Goal: Navigation & Orientation: Find specific page/section

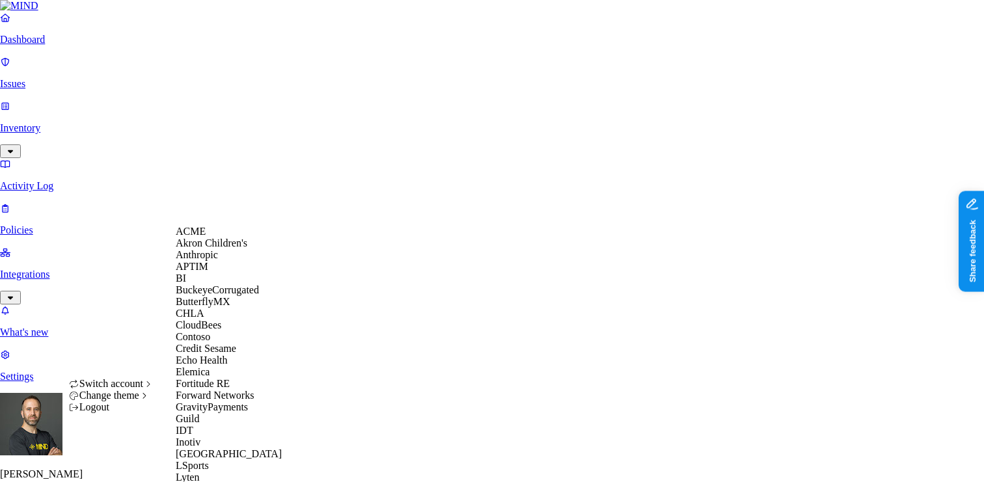
click at [200, 237] on span "ACME" at bounding box center [191, 231] width 30 height 11
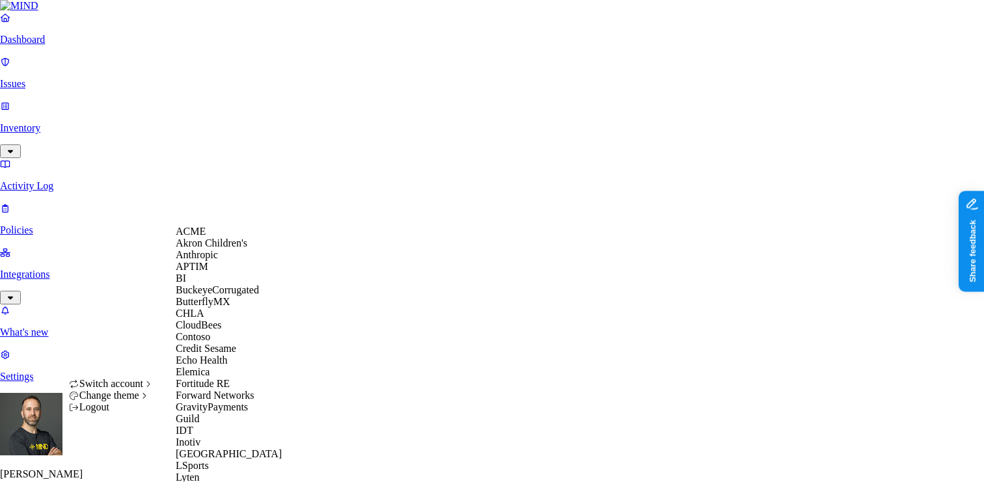
click at [218, 273] on div "APTIM" at bounding box center [239, 267] width 126 height 12
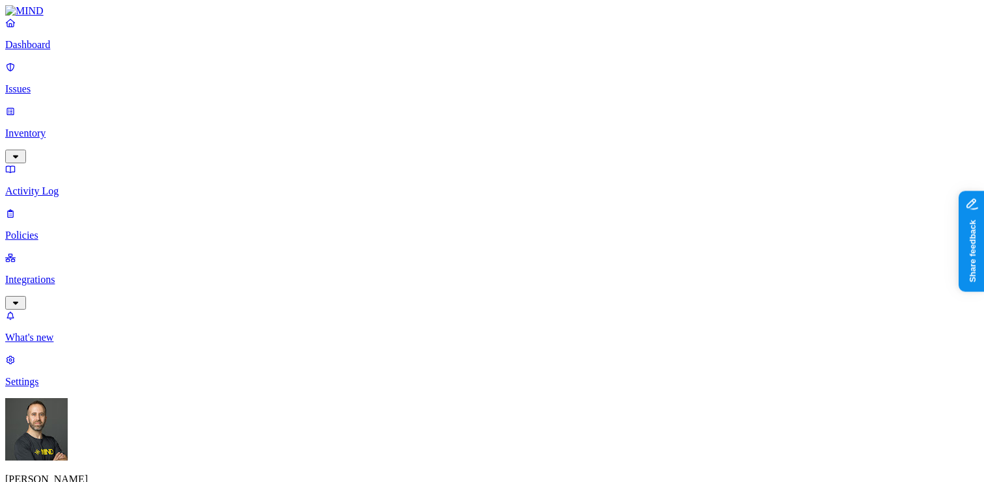
type button "on"
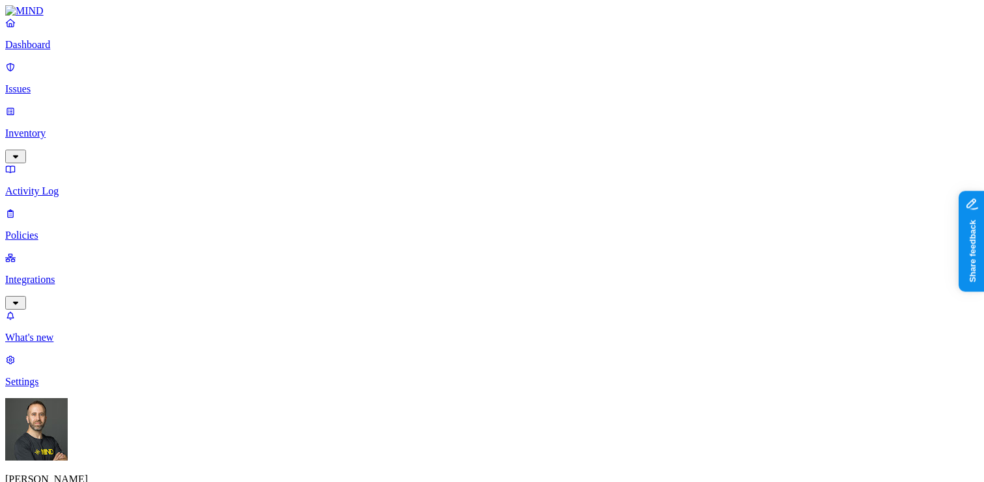
click at [96, 51] on p "Dashboard" at bounding box center [492, 45] width 974 height 12
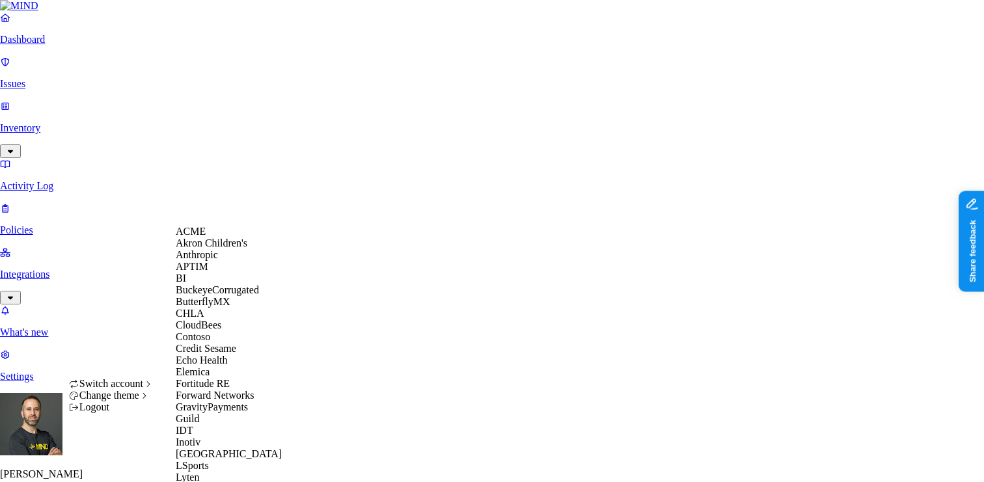
scroll to position [658, 0]
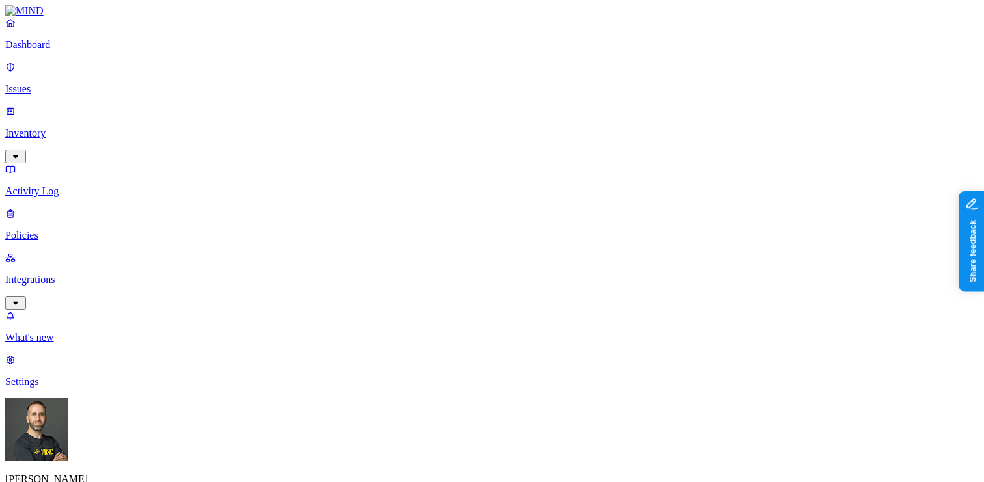
click at [62, 84] on p "Issues" at bounding box center [492, 89] width 974 height 12
click at [104, 51] on p "Dashboard" at bounding box center [492, 45] width 974 height 12
click at [52, 83] on p "Issues" at bounding box center [492, 89] width 974 height 12
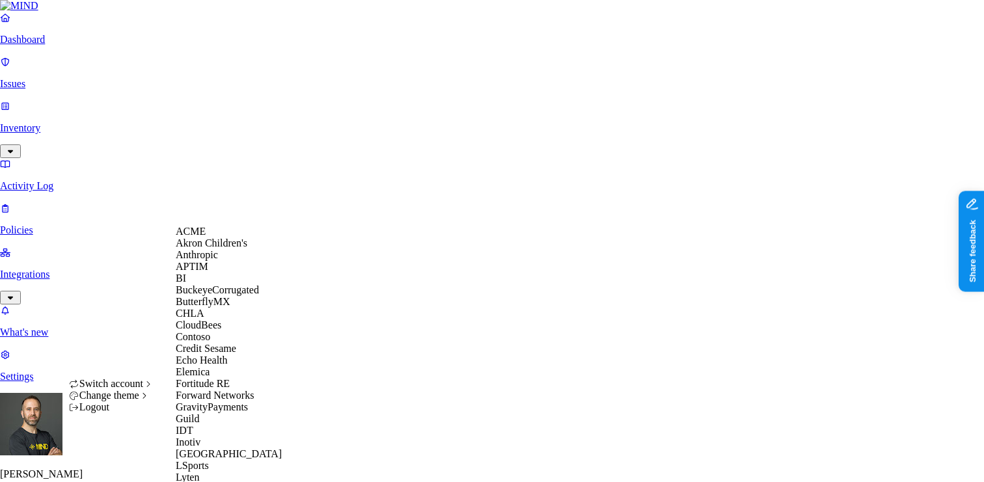
scroll to position [684, 0]
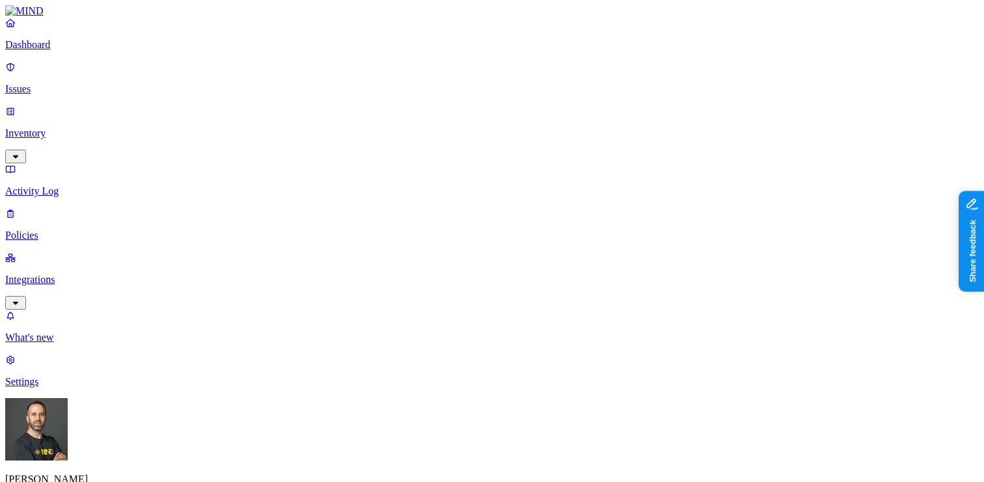
click at [81, 51] on p "Dashboard" at bounding box center [492, 45] width 974 height 12
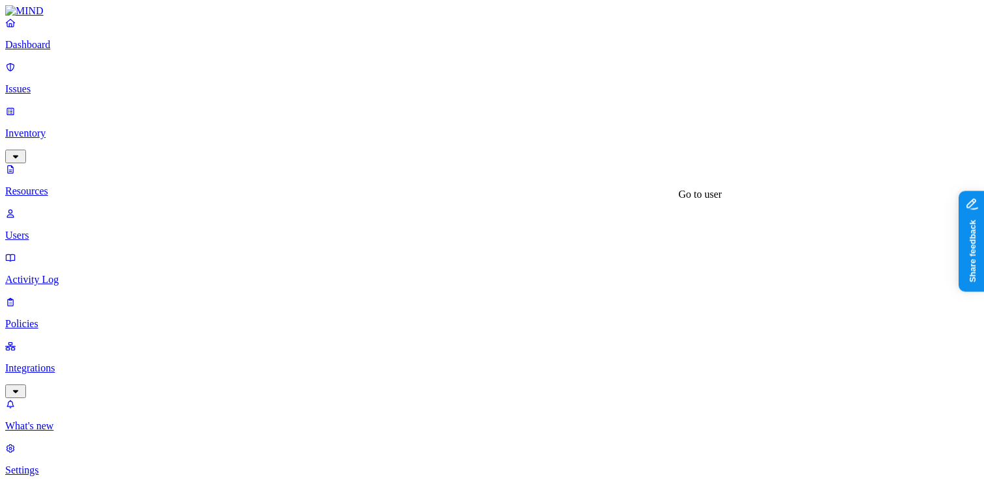
scroll to position [206, 0]
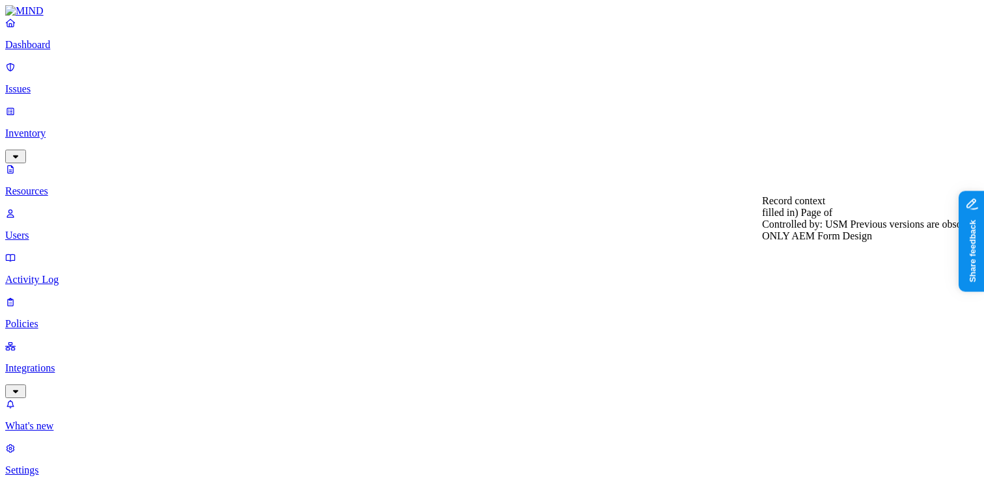
click at [101, 51] on p "Dashboard" at bounding box center [492, 45] width 974 height 12
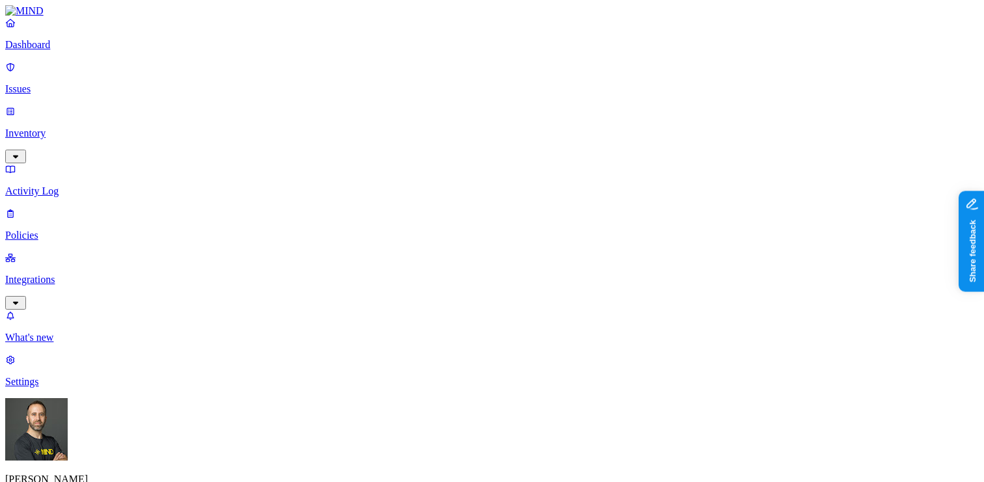
click at [107, 274] on p "Integrations" at bounding box center [492, 280] width 974 height 12
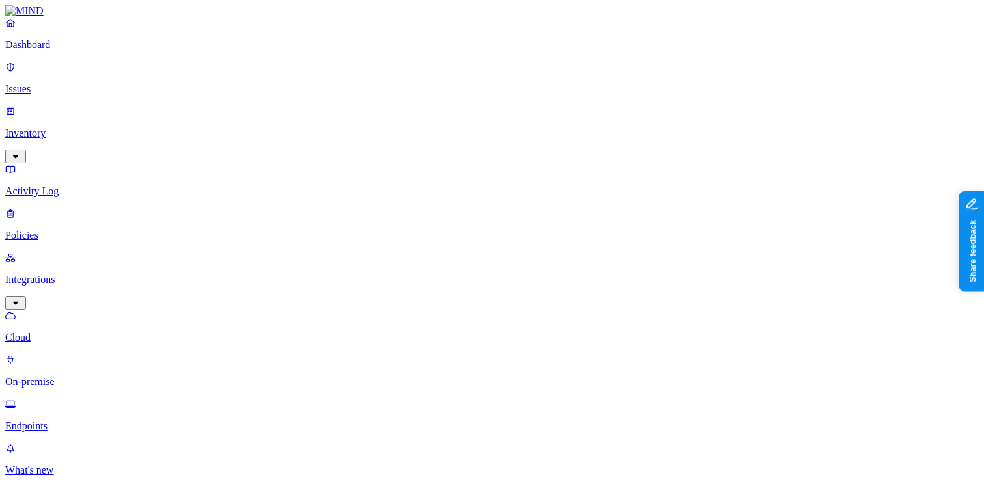
click at [74, 420] on p "Endpoints" at bounding box center [492, 426] width 974 height 12
click at [125, 463] on html "Dashboard Issues Inventory Activity Log Policies Integrations Cloud On-premise …" at bounding box center [492, 412] width 984 height 824
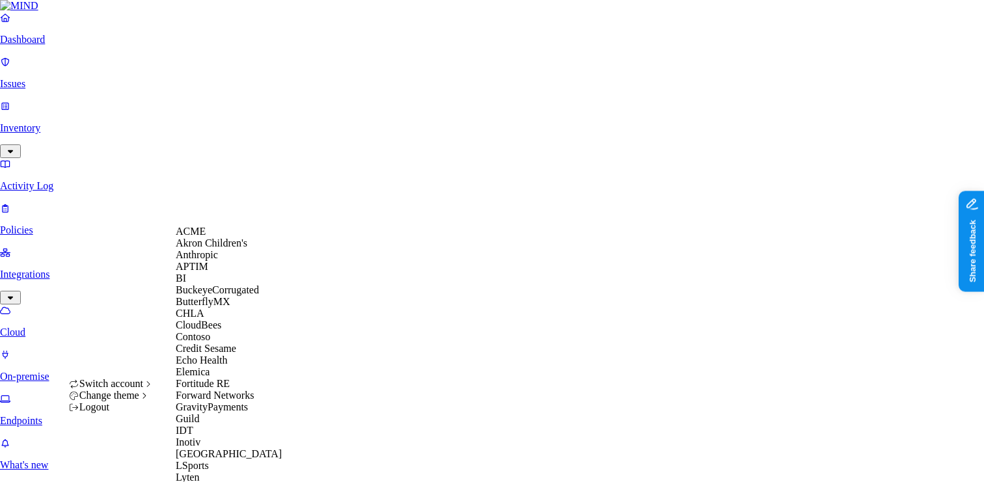
scroll to position [687, 0]
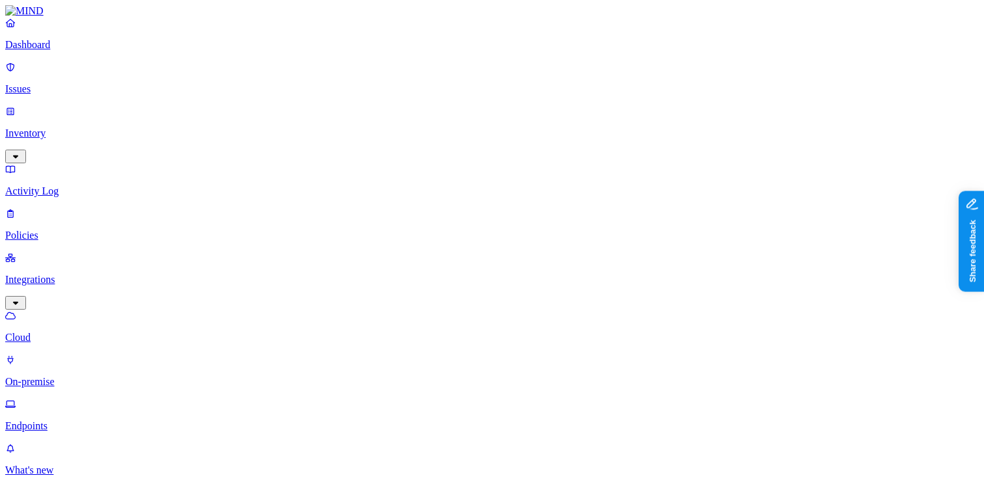
click at [453, 116] on button "button" at bounding box center [458, 118] width 10 height 4
click at [86, 349] on nav "Dashboard Issues Inventory Activity Log Policies Integrations Cloud On-premise …" at bounding box center [492, 269] width 974 height 504
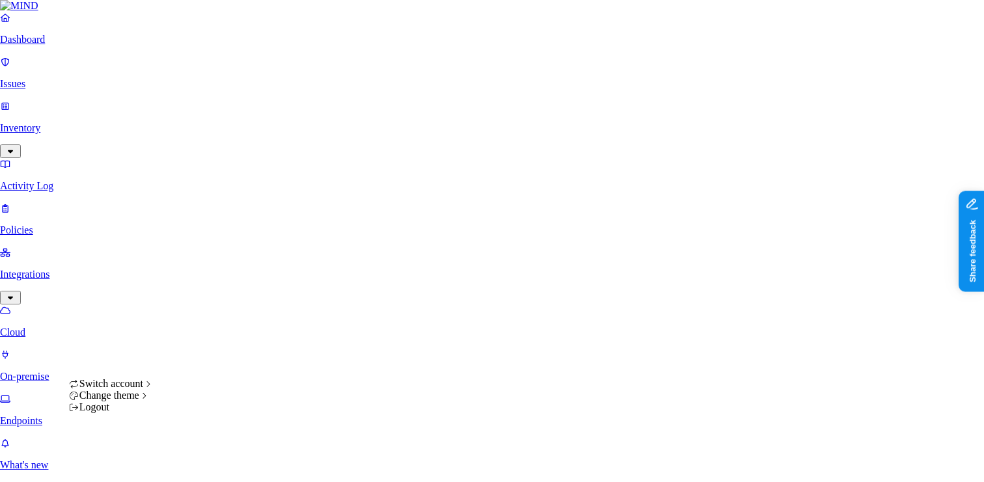
click at [122, 471] on html "Dashboard Issues Inventory Activity Log Policies Integrations Cloud On-premise …" at bounding box center [492, 468] width 984 height 937
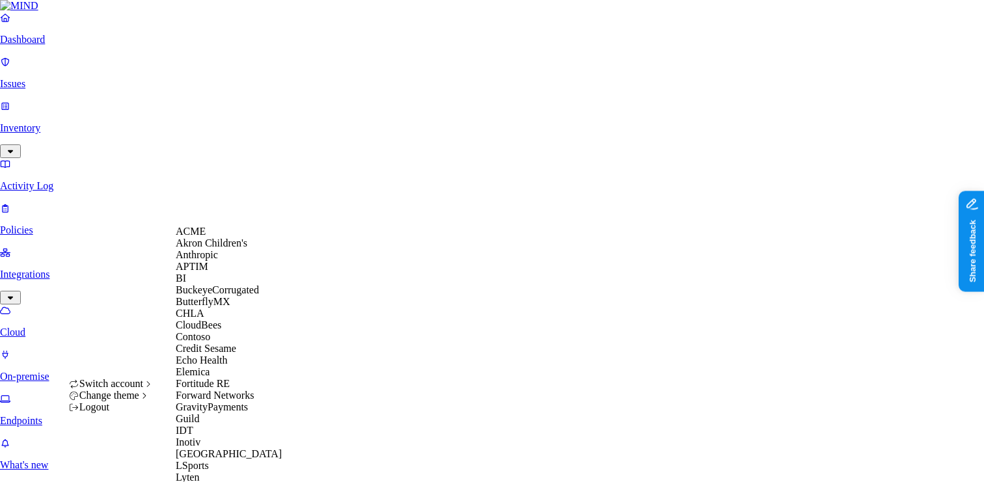
scroll to position [716, 0]
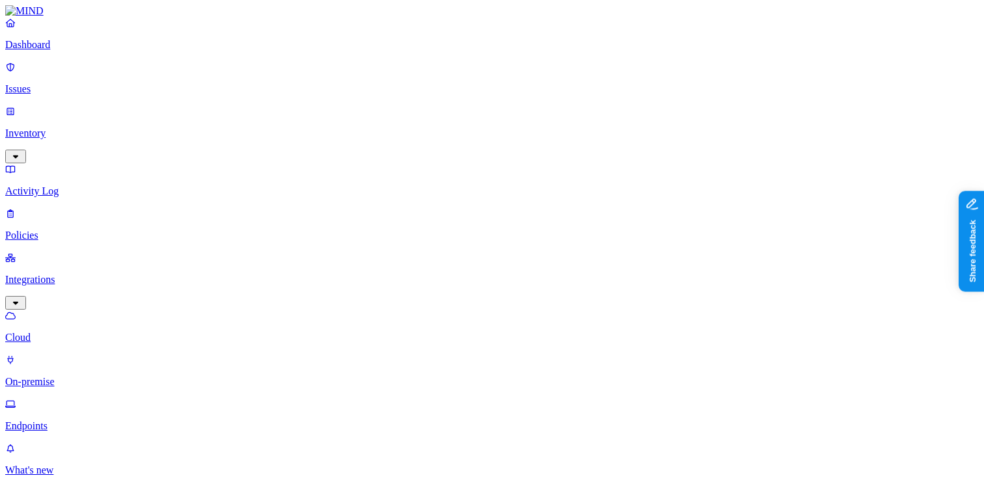
click at [125, 464] on html "Dashboard Issues Inventory Activity Log Policies Integrations Cloud On-premise …" at bounding box center [492, 471] width 984 height 942
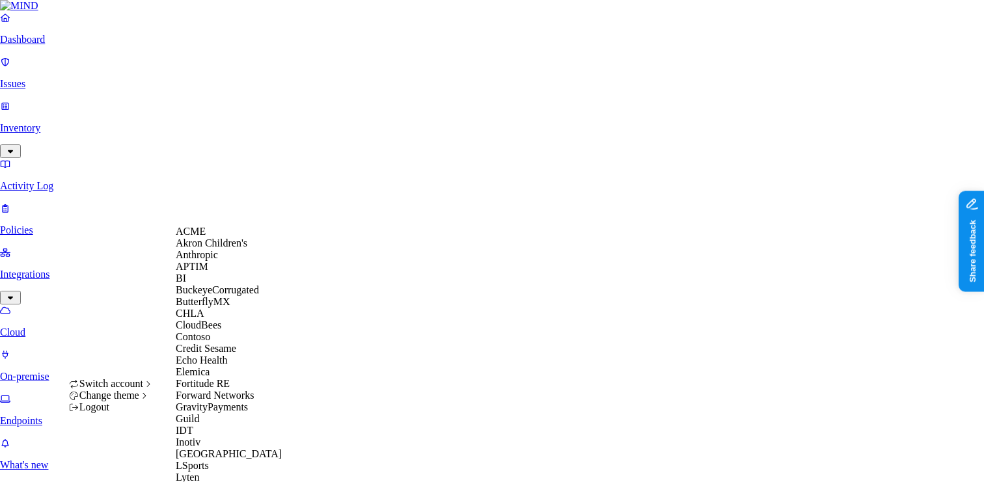
scroll to position [609, 0]
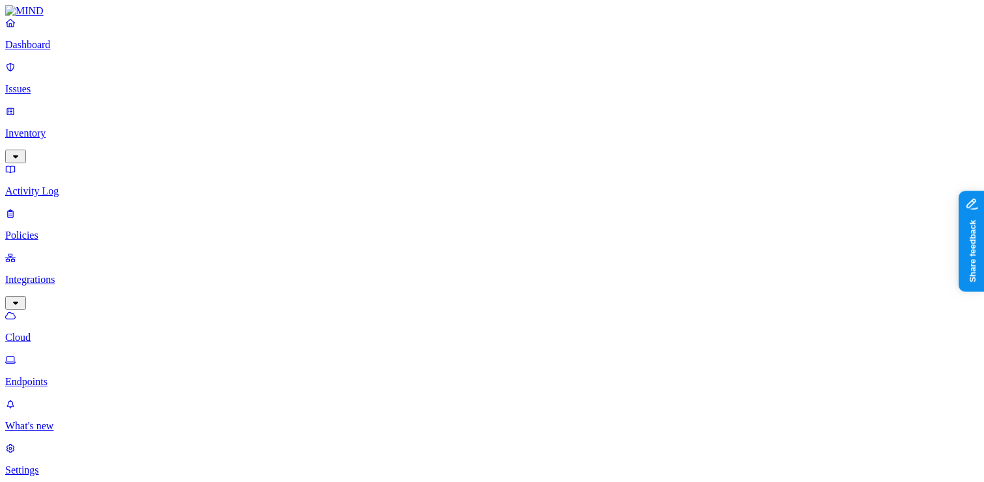
click at [121, 459] on html "Dashboard Issues Inventory Activity Log Policies Integrations Cloud Endpoints W…" at bounding box center [492, 449] width 984 height 898
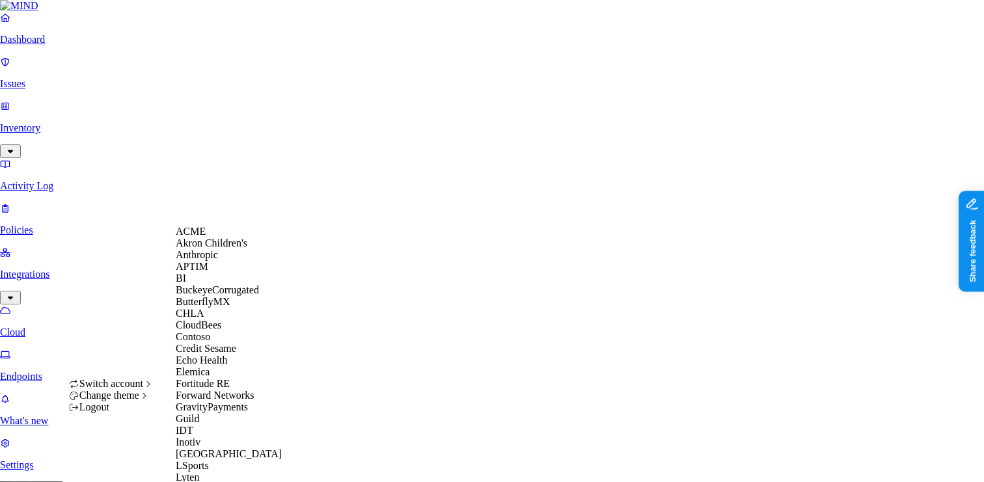
scroll to position [383, 0]
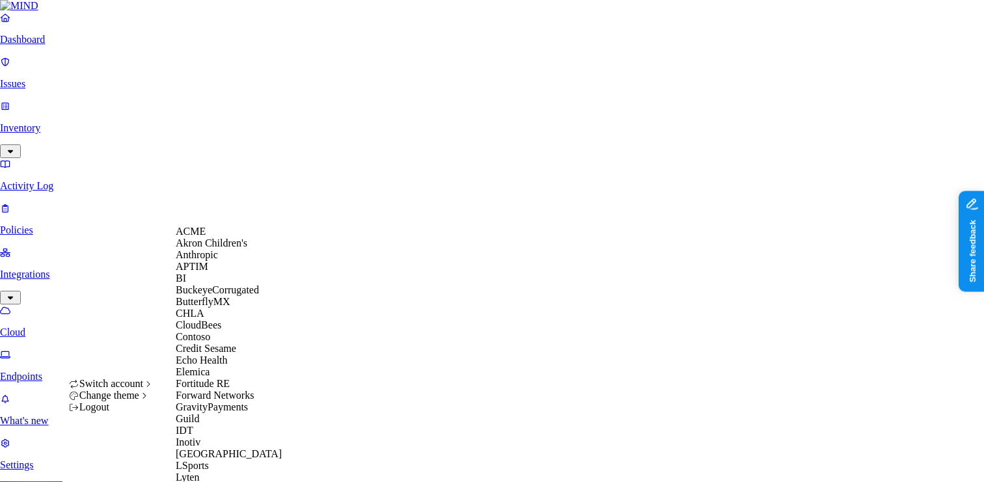
click at [239, 295] on span "BuckeyeCorrugated" at bounding box center [217, 289] width 83 height 11
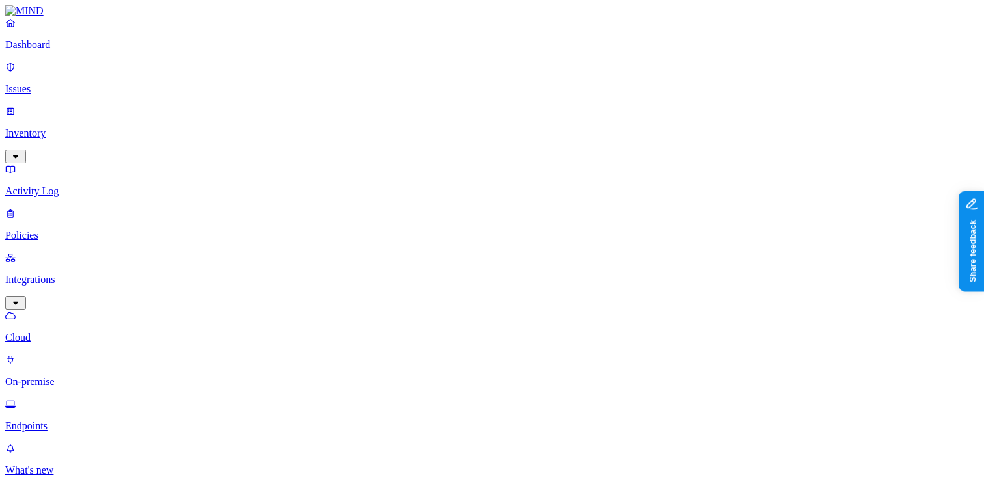
click at [125, 465] on html "Dashboard Issues Inventory Activity Log Policies Integrations Cloud On-premise …" at bounding box center [492, 464] width 984 height 929
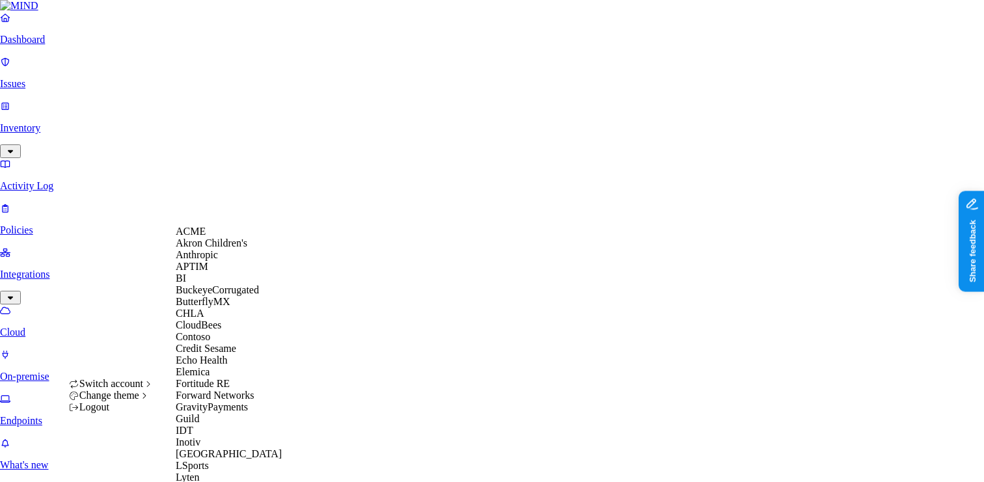
click at [226, 331] on div "CloudBees" at bounding box center [239, 326] width 126 height 12
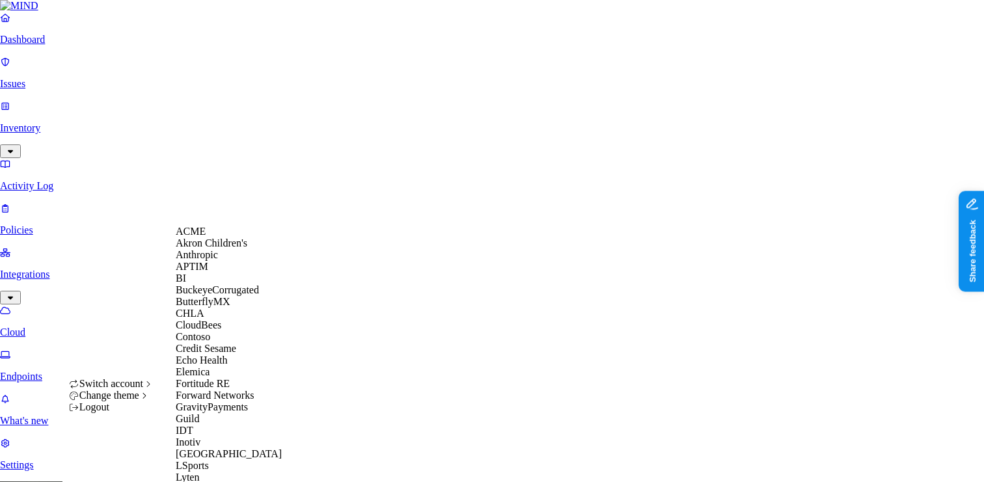
scroll to position [716, 0]
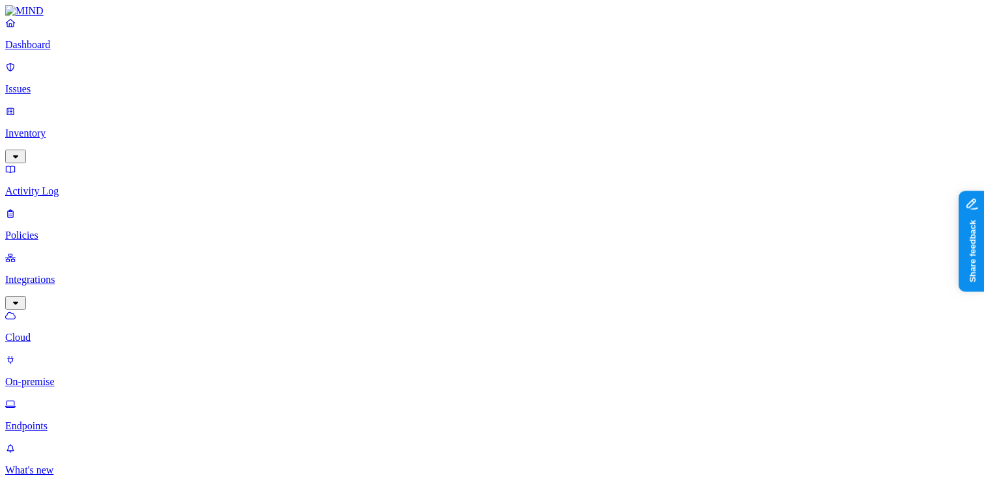
type input "mac"
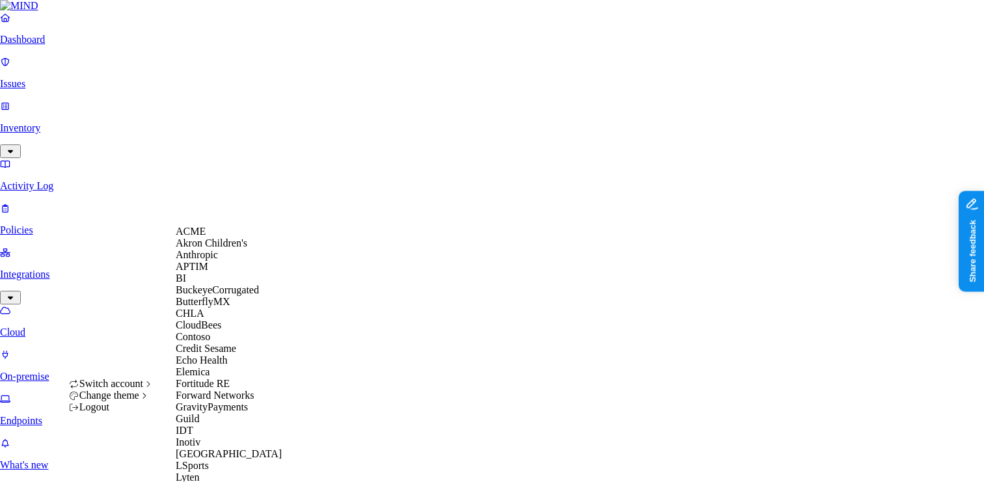
scroll to position [302, 0]
click at [217, 437] on div "Inotiv" at bounding box center [239, 443] width 126 height 12
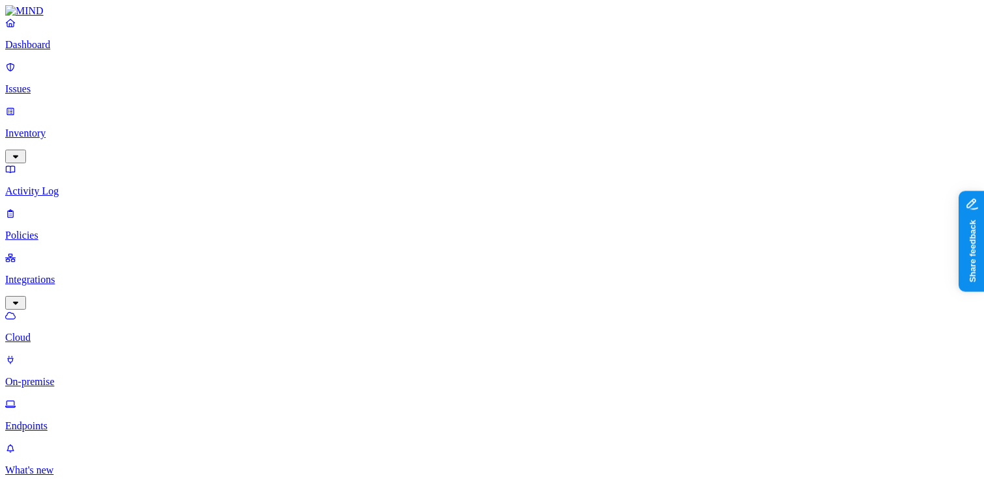
click at [92, 51] on p "Dashboard" at bounding box center [492, 45] width 974 height 12
